Goal: Information Seeking & Learning: Learn about a topic

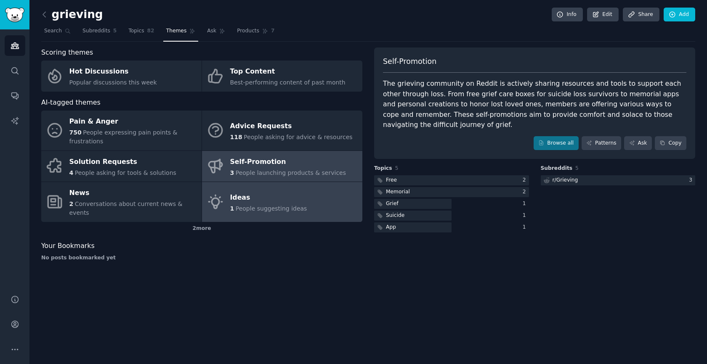
click at [292, 191] on div "Ideas" at bounding box center [268, 197] width 77 height 13
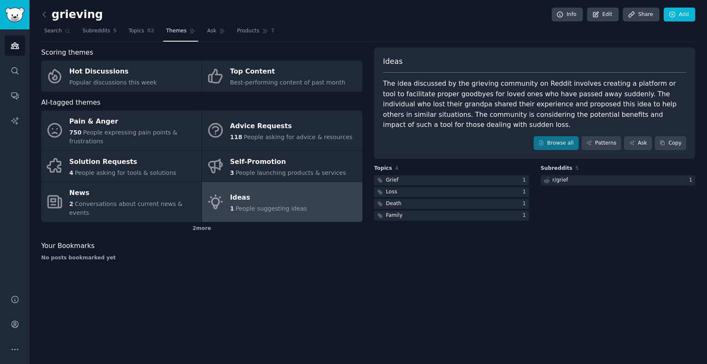
click at [580, 111] on div "The idea discussed by the grieving community on Reddit involves creating a plat…" at bounding box center [534, 105] width 303 height 52
drag, startPoint x: 430, startPoint y: 130, endPoint x: 485, endPoint y: 131, distance: 55.5
click at [483, 131] on div "Ideas The idea discussed by the grieving community on Reddit involves creating …" at bounding box center [534, 104] width 321 height 112
click at [485, 102] on div "The idea discussed by the grieving community on Reddit involves creating a plat…" at bounding box center [534, 105] width 303 height 52
drag, startPoint x: 466, startPoint y: 123, endPoint x: 679, endPoint y: 124, distance: 213.3
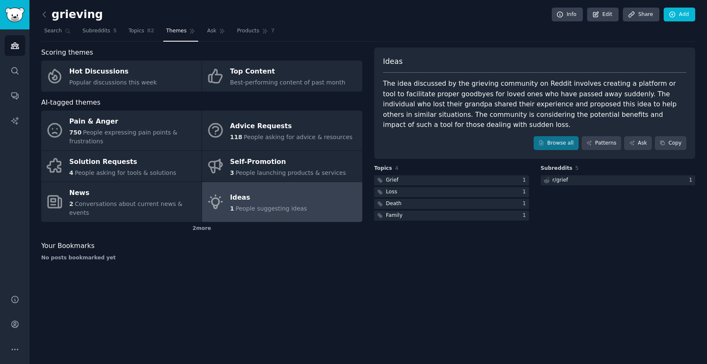
click at [679, 124] on div "The idea discussed by the grieving community on Reddit involves creating a plat…" at bounding box center [534, 105] width 303 height 52
drag, startPoint x: 512, startPoint y: 123, endPoint x: 445, endPoint y: 124, distance: 67.7
click at [504, 124] on div "The idea discussed by the grieving community on Reddit involves creating a plat…" at bounding box center [534, 105] width 303 height 52
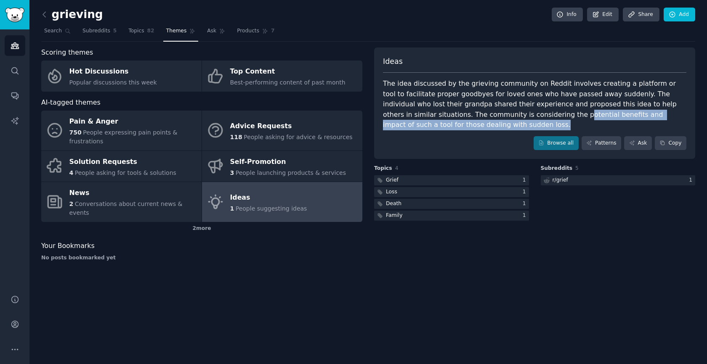
drag, startPoint x: 419, startPoint y: 126, endPoint x: 481, endPoint y: 117, distance: 62.6
click at [475, 117] on div "The idea discussed by the grieving community on Reddit involves creating a plat…" at bounding box center [534, 105] width 303 height 52
click at [598, 122] on div "The idea discussed by the grieving community on Reddit involves creating a plat…" at bounding box center [534, 105] width 303 height 52
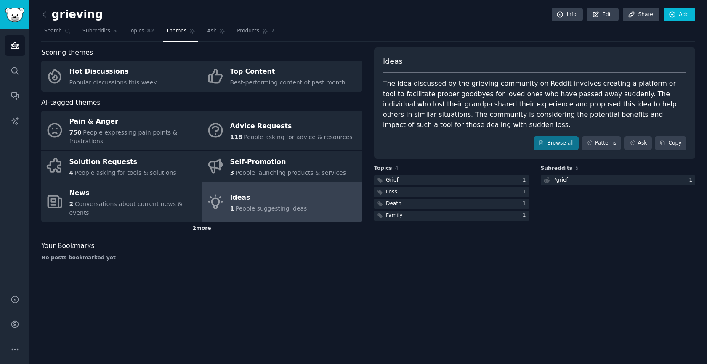
click at [206, 223] on div "2 more" at bounding box center [201, 228] width 321 height 13
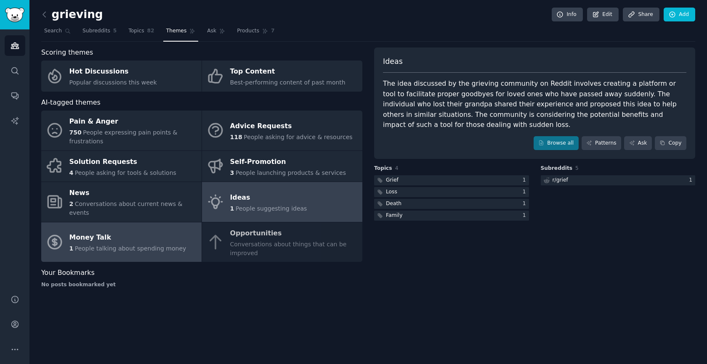
click at [141, 231] on div "Money Talk" at bounding box center [127, 237] width 117 height 13
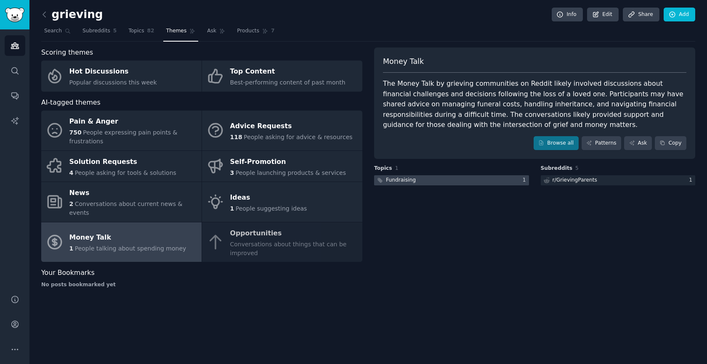
click at [415, 183] on div at bounding box center [451, 180] width 155 height 11
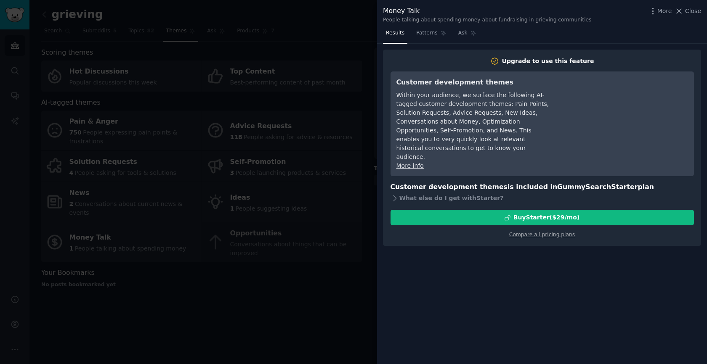
click at [323, 163] on div at bounding box center [353, 182] width 707 height 364
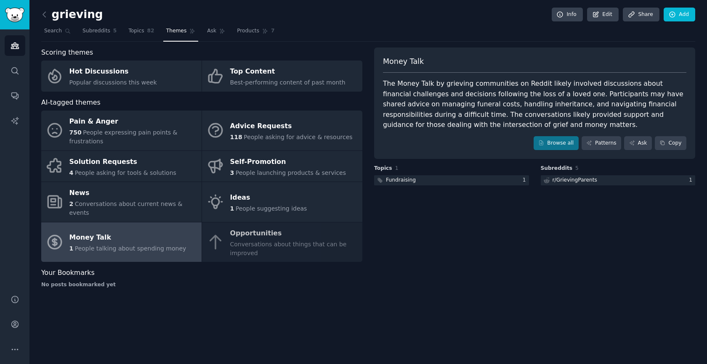
click at [143, 231] on div "Money Talk" at bounding box center [127, 237] width 117 height 13
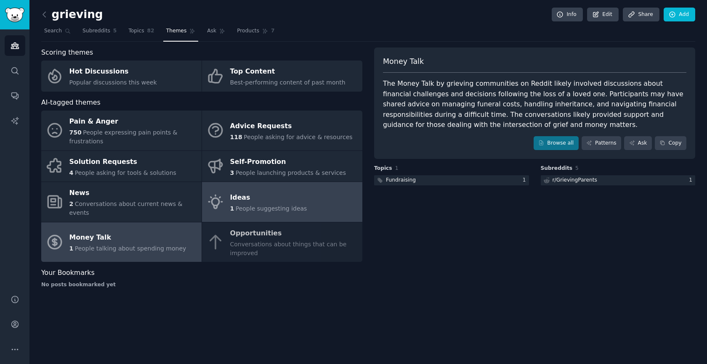
click at [264, 191] on div "Ideas" at bounding box center [268, 197] width 77 height 13
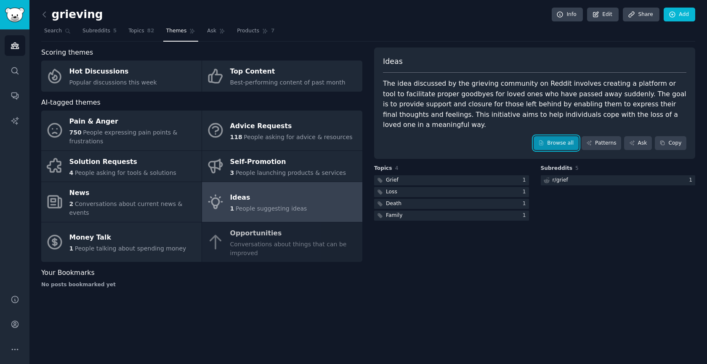
click at [554, 136] on link "Browse all" at bounding box center [555, 143] width 45 height 14
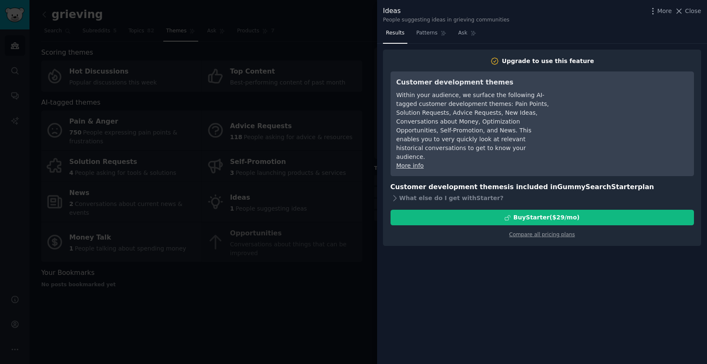
click at [358, 22] on div at bounding box center [353, 182] width 707 height 364
